Goal: Task Accomplishment & Management: Complete application form

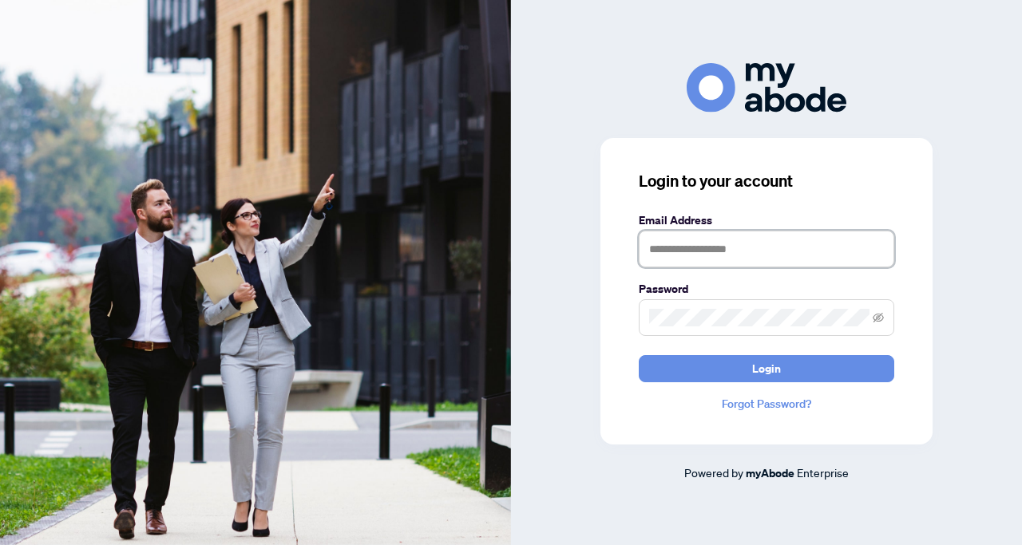
click at [673, 244] on input "text" at bounding box center [767, 249] width 256 height 37
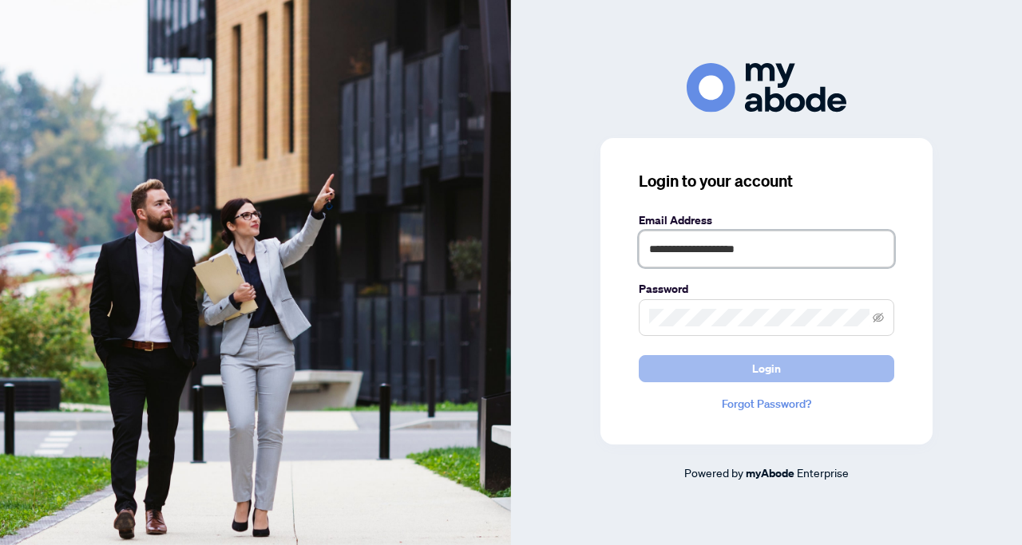
type input "**********"
click at [763, 364] on span "Login" at bounding box center [766, 369] width 29 height 26
click at [759, 364] on span "Login" at bounding box center [766, 369] width 29 height 26
click at [755, 366] on span "Login" at bounding box center [766, 369] width 29 height 26
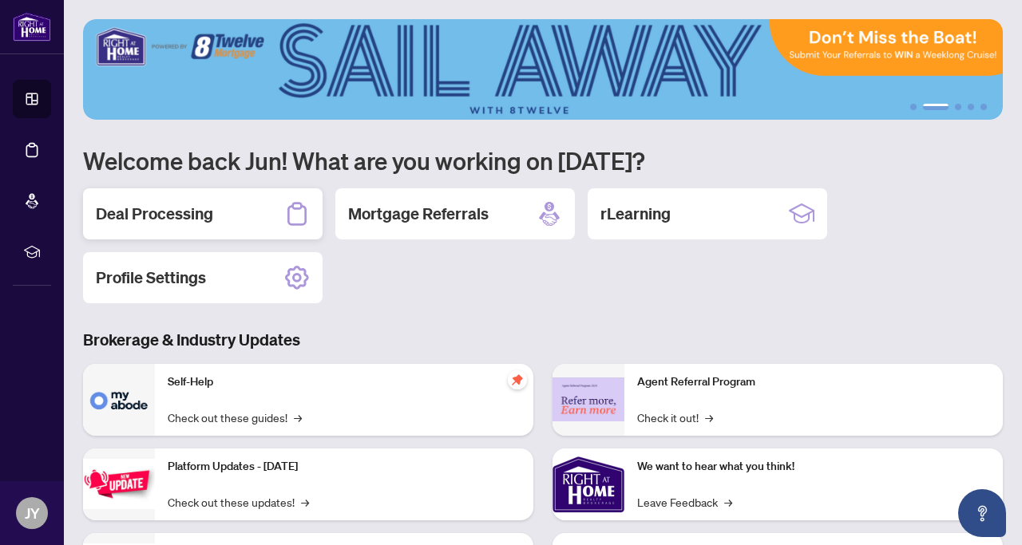
click at [197, 214] on h2 "Deal Processing" at bounding box center [154, 214] width 117 height 22
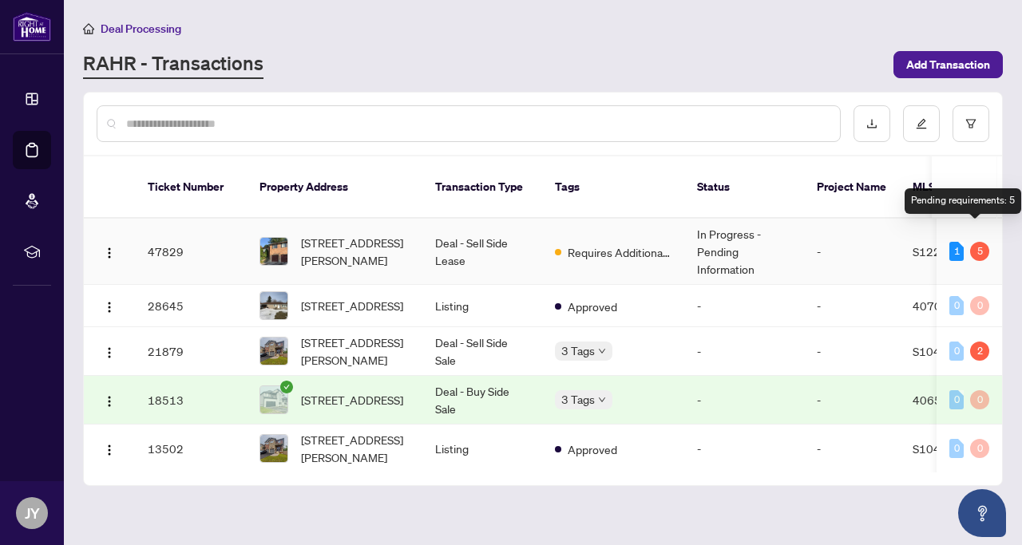
click at [975, 242] on div "5" at bounding box center [979, 251] width 19 height 19
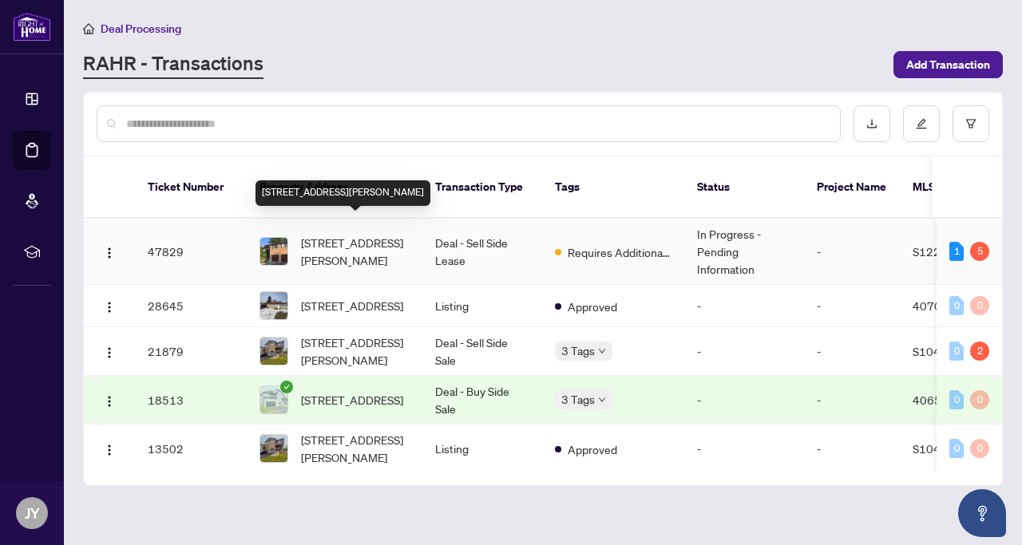
click at [334, 234] on span "51 Florence Park Rd, Barrie, Ontario L4N 6Y9, Canada" at bounding box center [355, 251] width 109 height 35
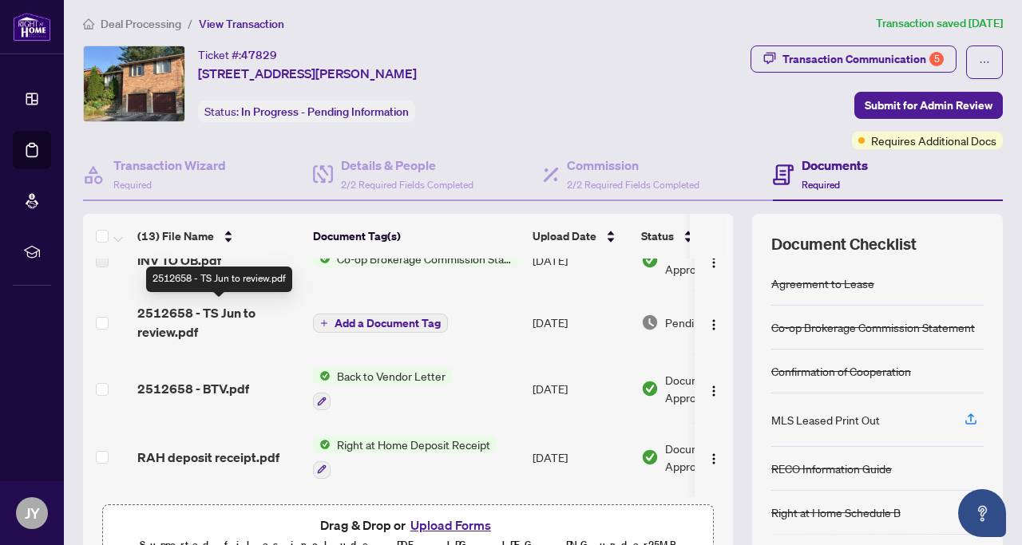
click at [214, 314] on span "2512658 - TS Jun to review.pdf" at bounding box center [218, 322] width 163 height 38
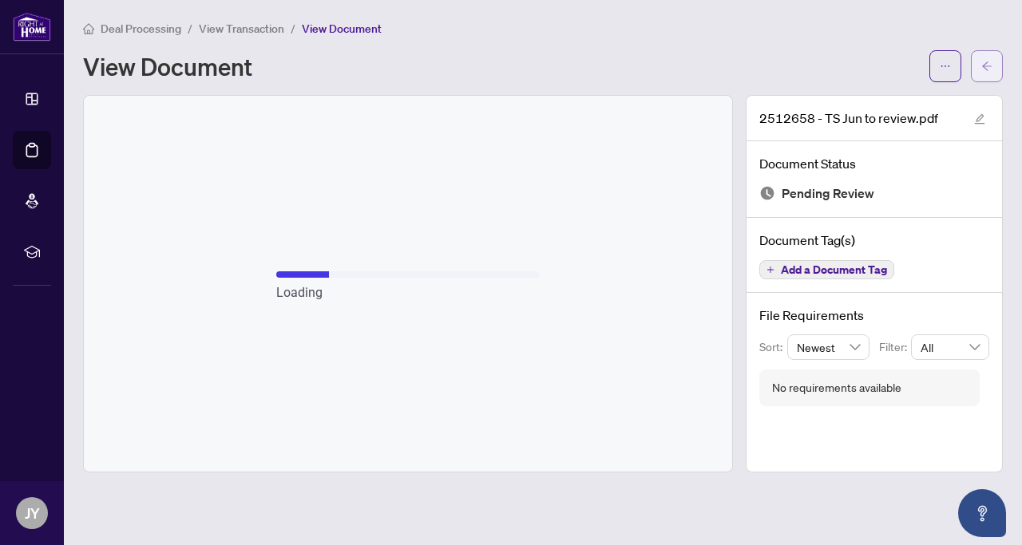
click at [986, 68] on icon "arrow-left" at bounding box center [987, 65] width 10 height 9
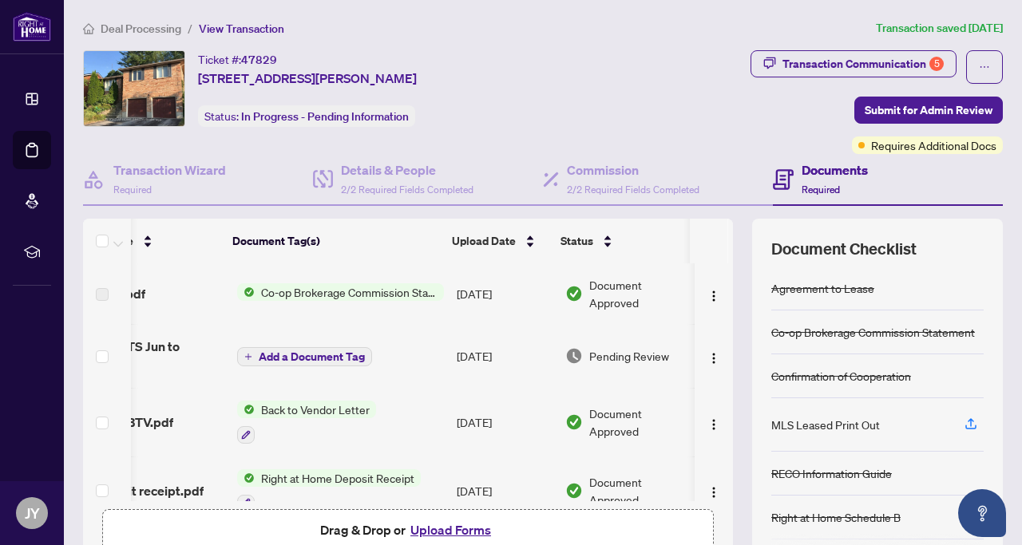
scroll to position [0, 72]
click at [709, 354] on img "button" at bounding box center [713, 358] width 13 height 13
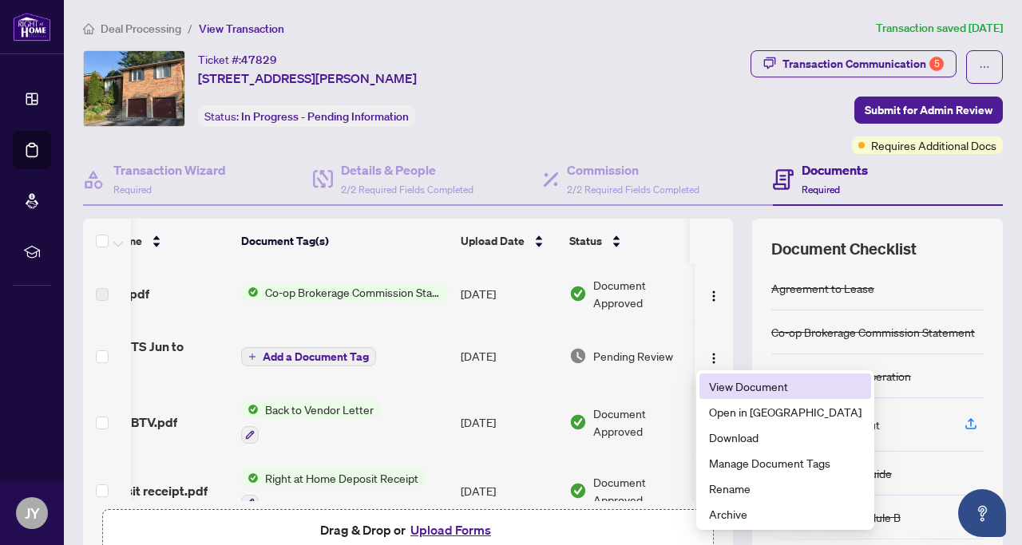
click at [735, 384] on span "View Document" at bounding box center [785, 387] width 153 height 18
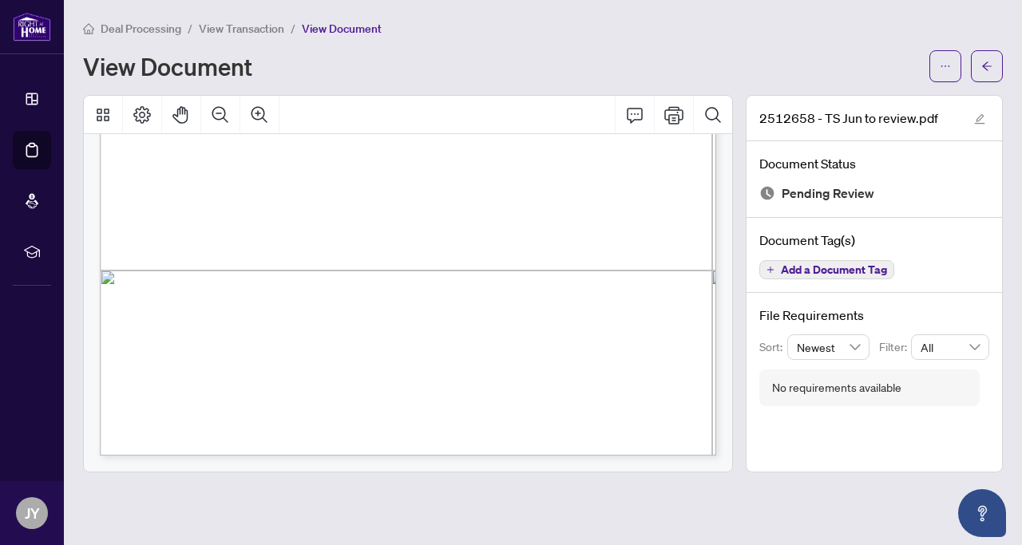
scroll to position [490, 0]
click at [981, 117] on icon "edit" at bounding box center [980, 119] width 10 height 10
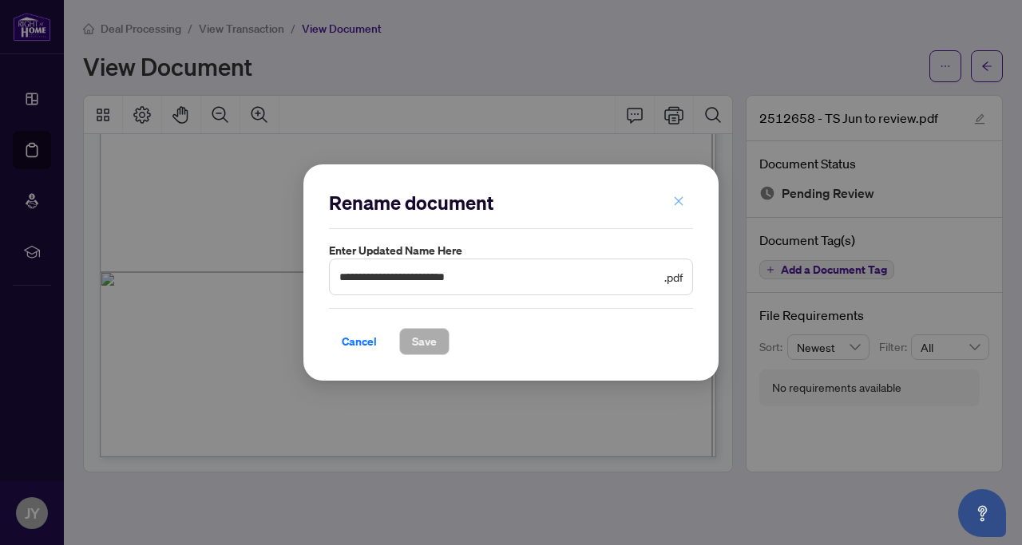
click at [676, 204] on icon "close" at bounding box center [679, 201] width 9 height 9
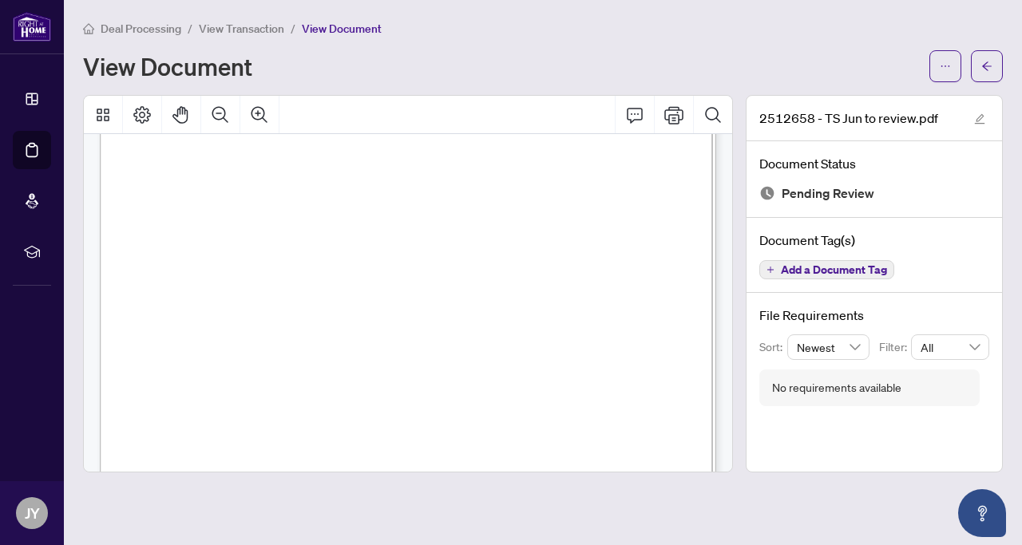
scroll to position [0, 0]
click at [938, 65] on button "button" at bounding box center [945, 66] width 32 height 32
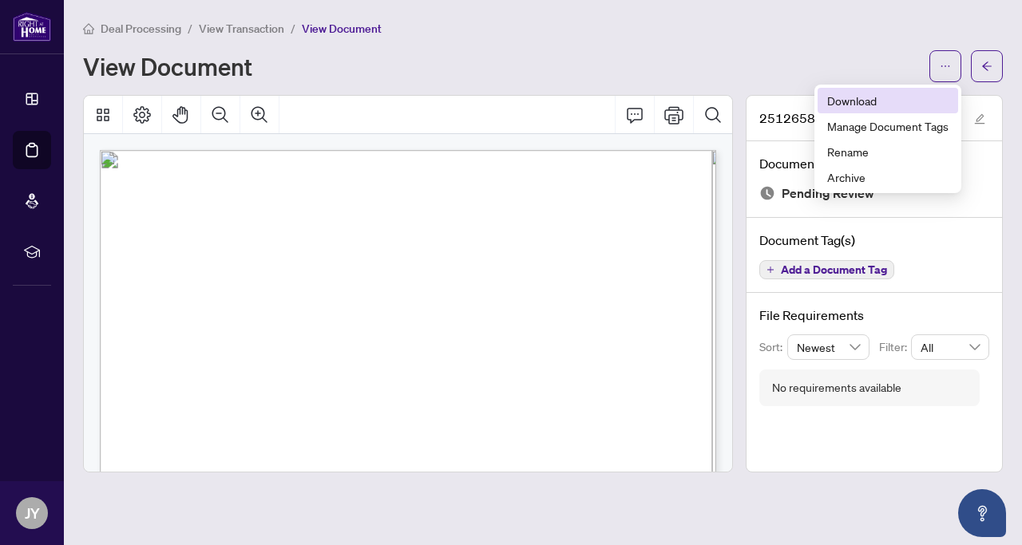
click at [855, 92] on span "Download" at bounding box center [887, 101] width 121 height 18
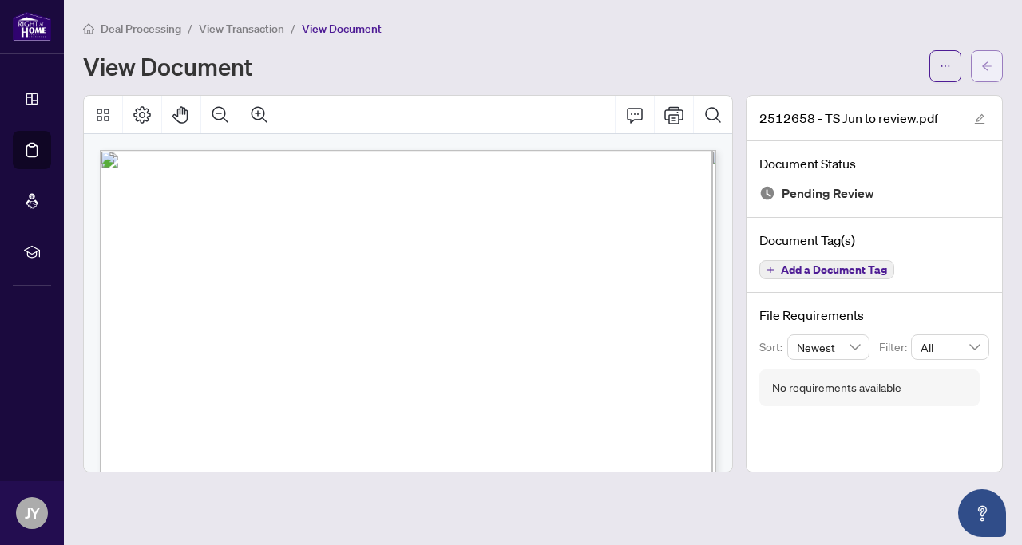
click at [994, 64] on button "button" at bounding box center [987, 66] width 32 height 32
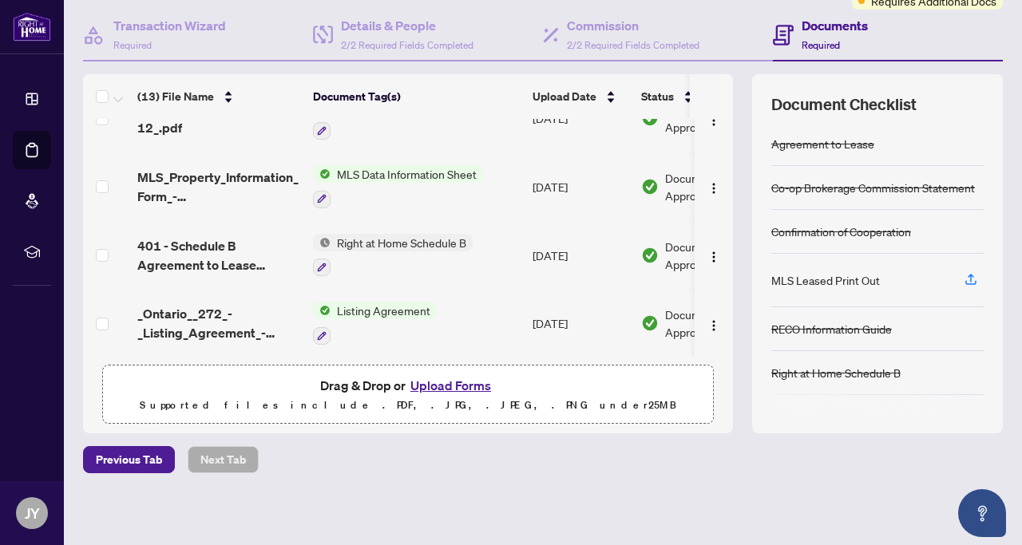
scroll to position [146, 0]
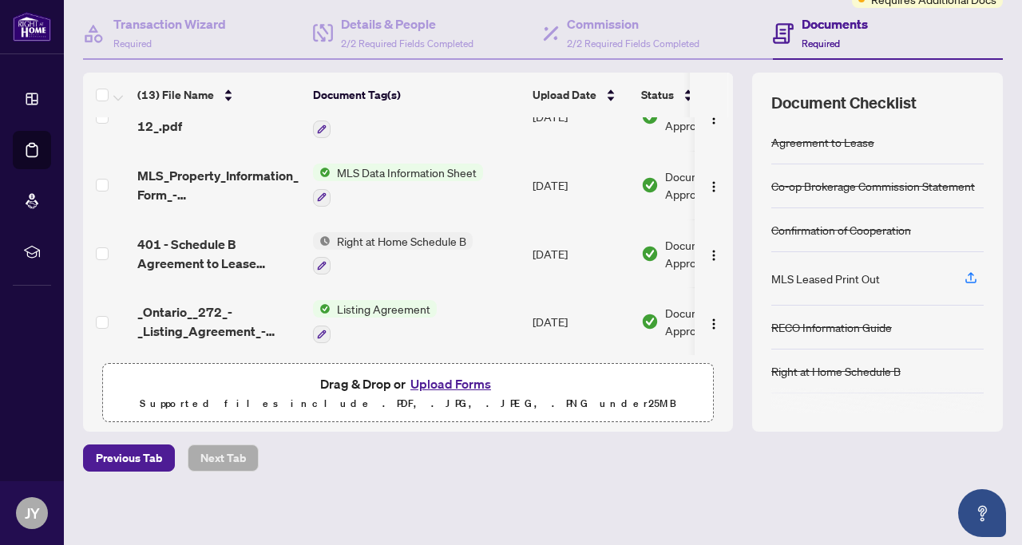
click at [453, 378] on button "Upload Forms" at bounding box center [451, 384] width 90 height 21
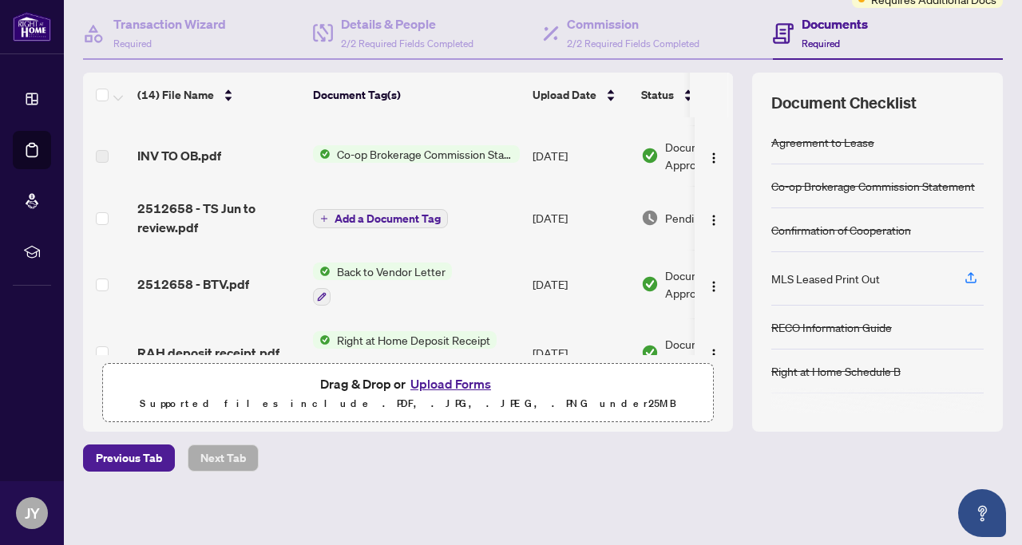
scroll to position [54, 0]
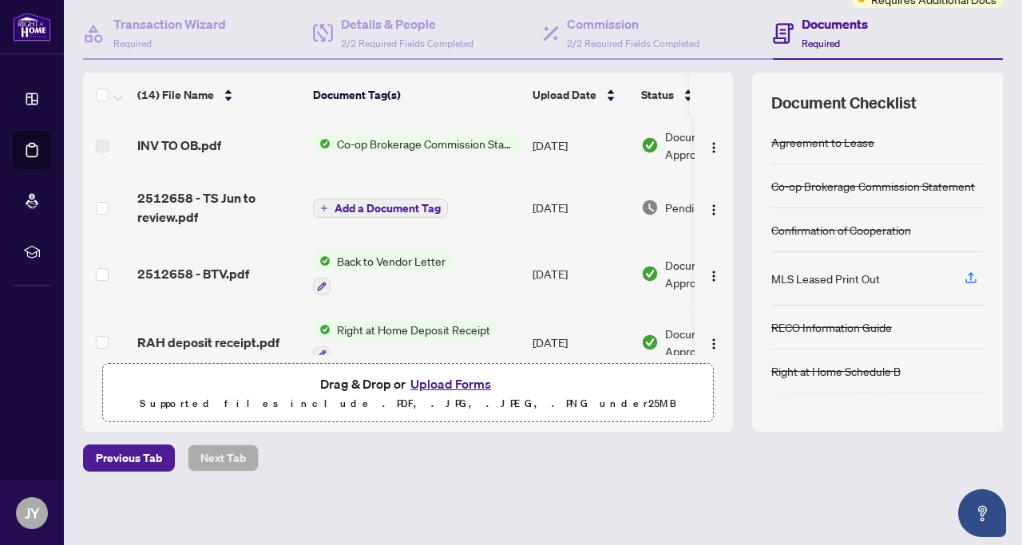
click at [454, 386] on button "Upload Forms" at bounding box center [451, 384] width 90 height 21
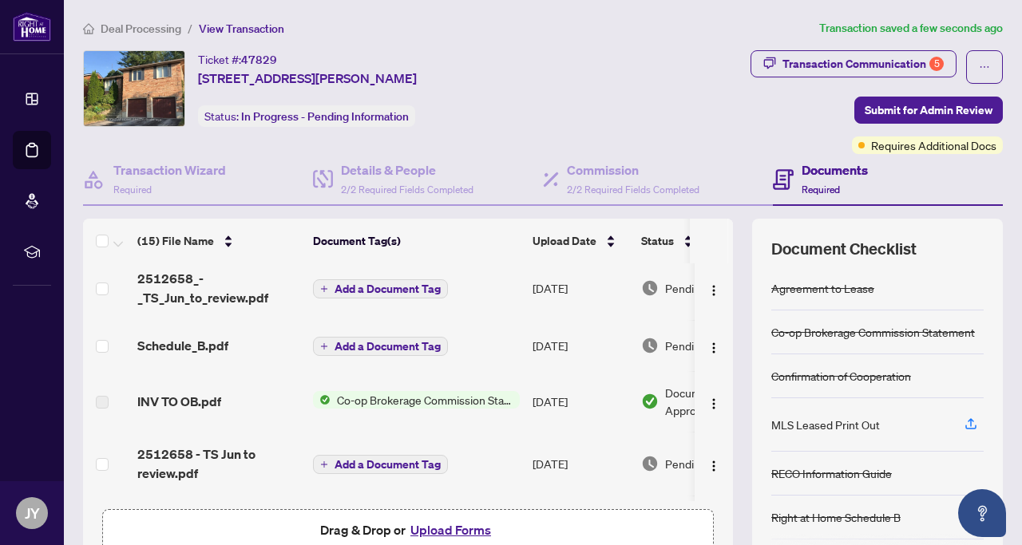
scroll to position [0, 0]
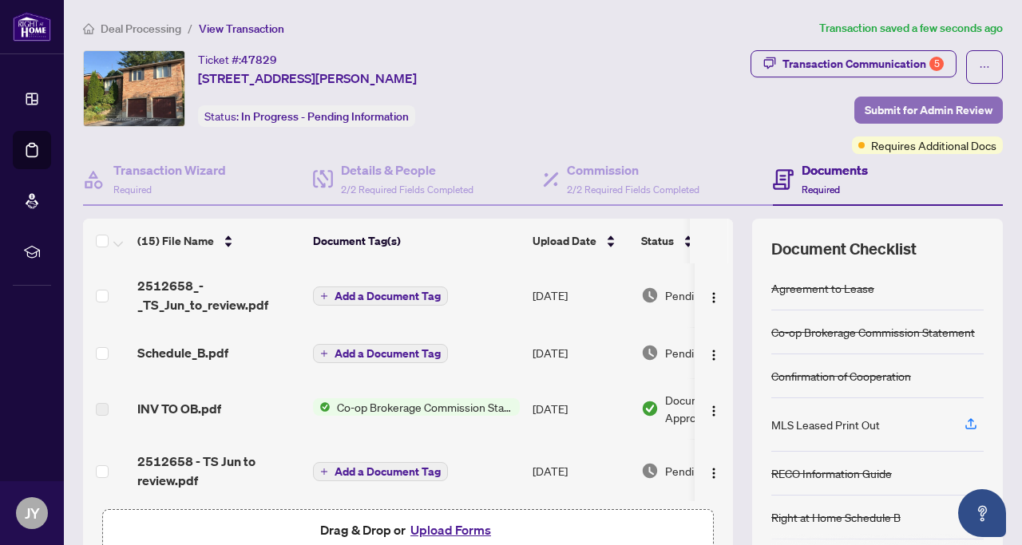
click at [934, 112] on span "Submit for Admin Review" at bounding box center [929, 110] width 128 height 26
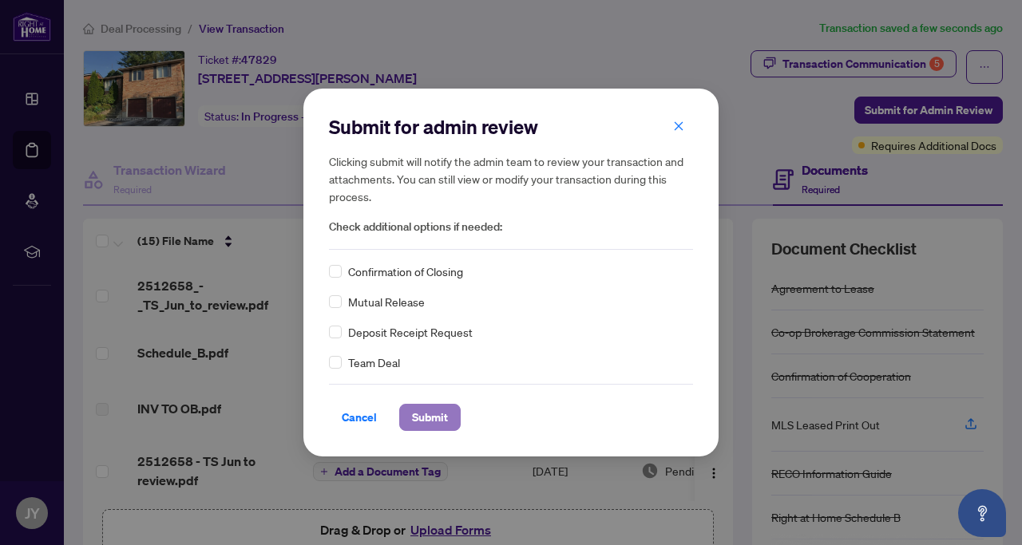
click at [432, 417] on span "Submit" at bounding box center [430, 418] width 36 height 26
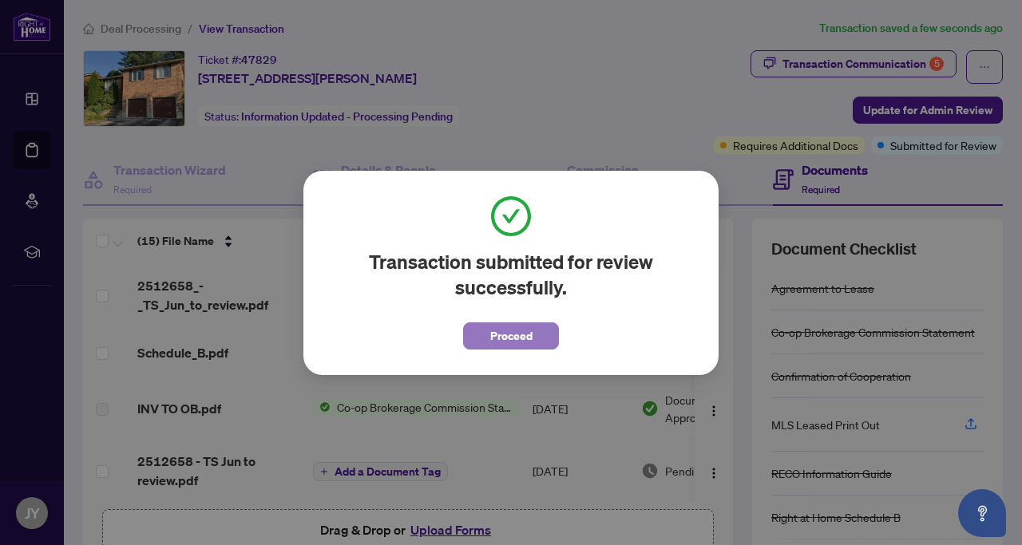
click at [515, 333] on span "Proceed" at bounding box center [511, 336] width 42 height 26
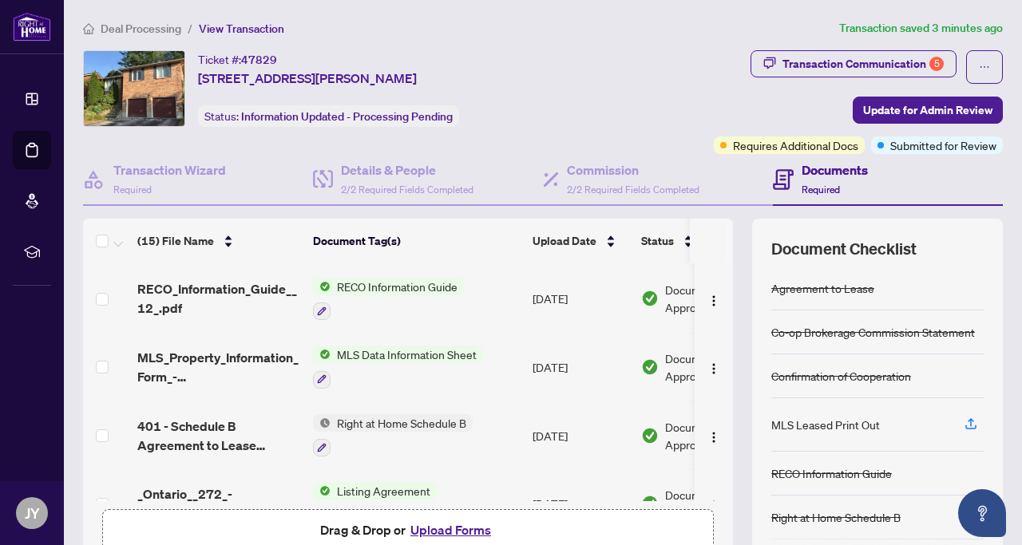
scroll to position [741, 0]
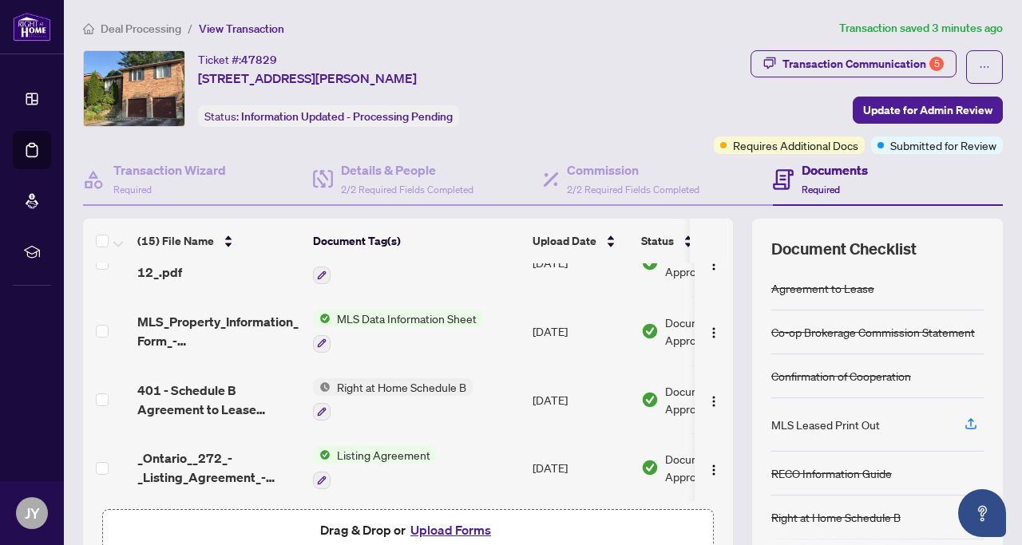
click at [439, 525] on button "Upload Forms" at bounding box center [451, 530] width 90 height 21
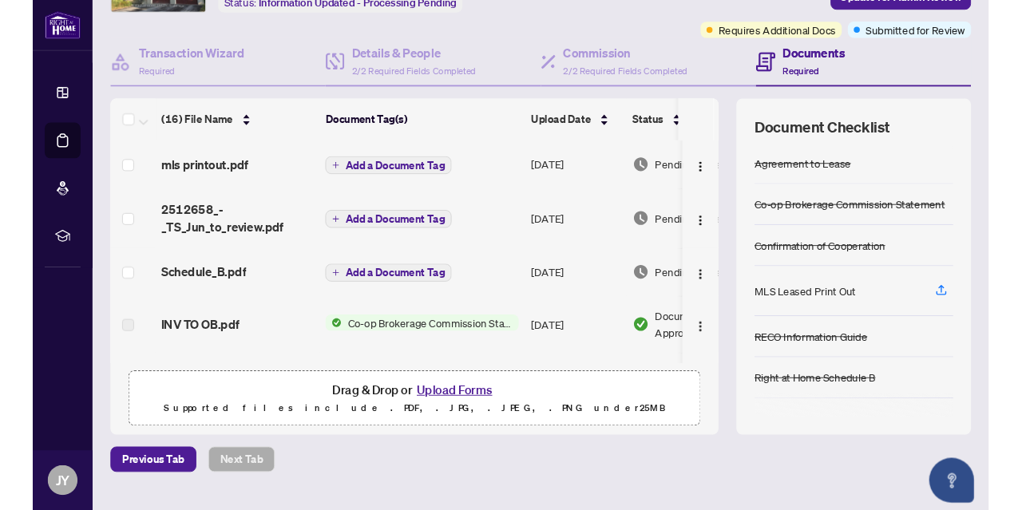
scroll to position [0, 0]
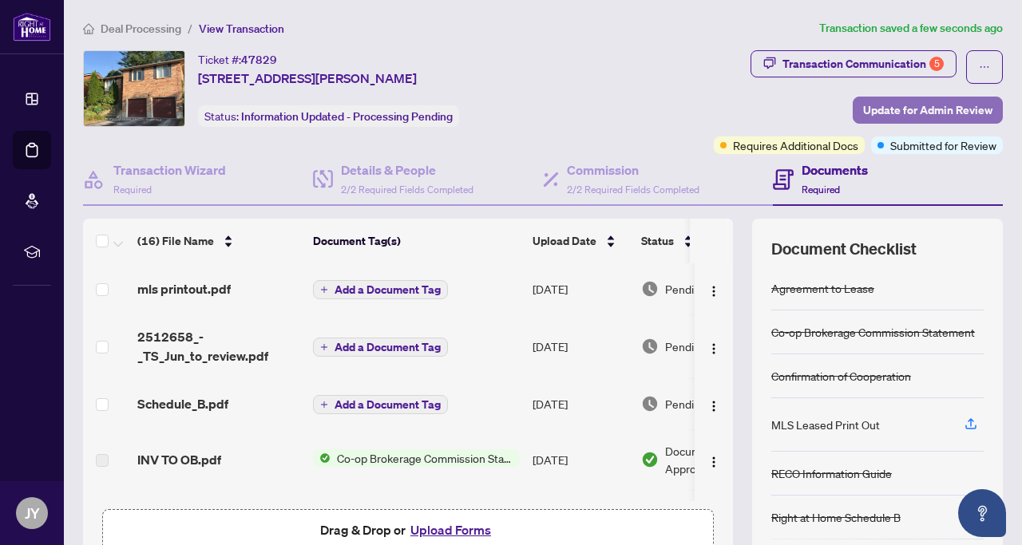
click at [911, 112] on span "Update for Admin Review" at bounding box center [927, 110] width 129 height 26
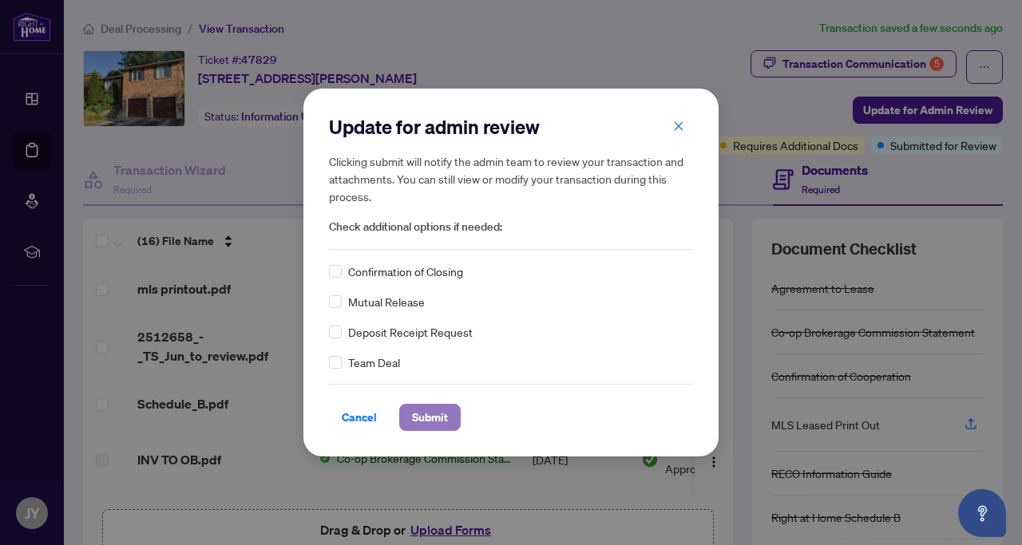
click at [437, 418] on span "Submit" at bounding box center [430, 418] width 36 height 26
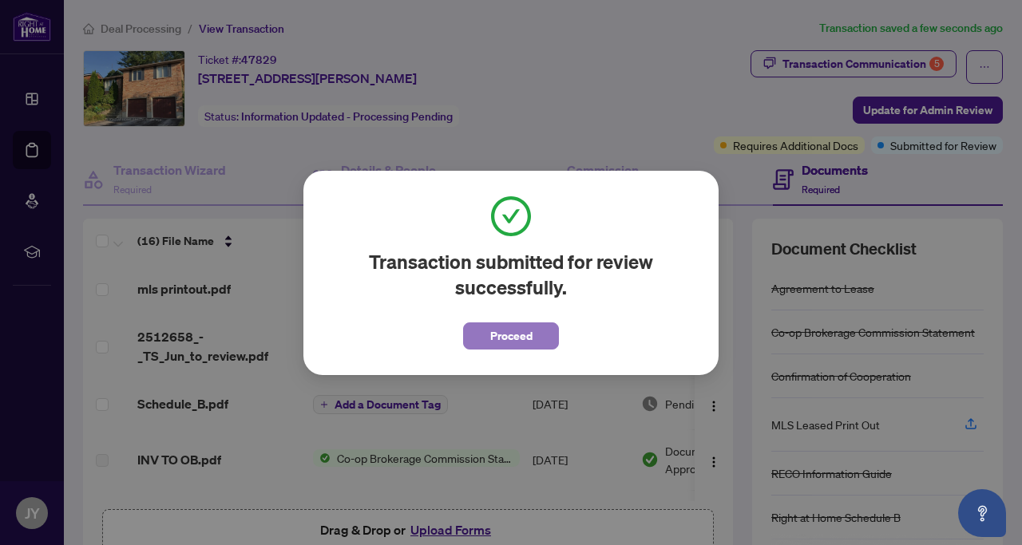
click at [511, 337] on span "Proceed" at bounding box center [511, 336] width 42 height 26
